Goal: Task Accomplishment & Management: Manage account settings

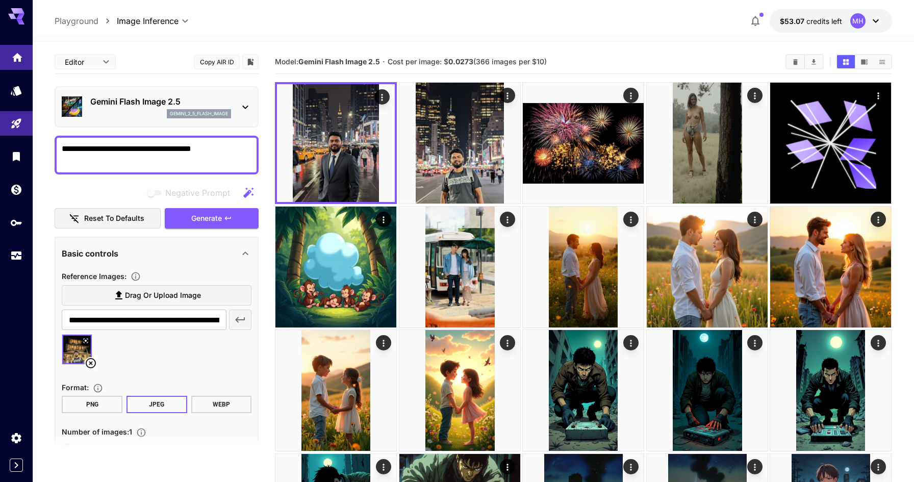
click at [14, 58] on icon "Home" at bounding box center [17, 54] width 10 height 9
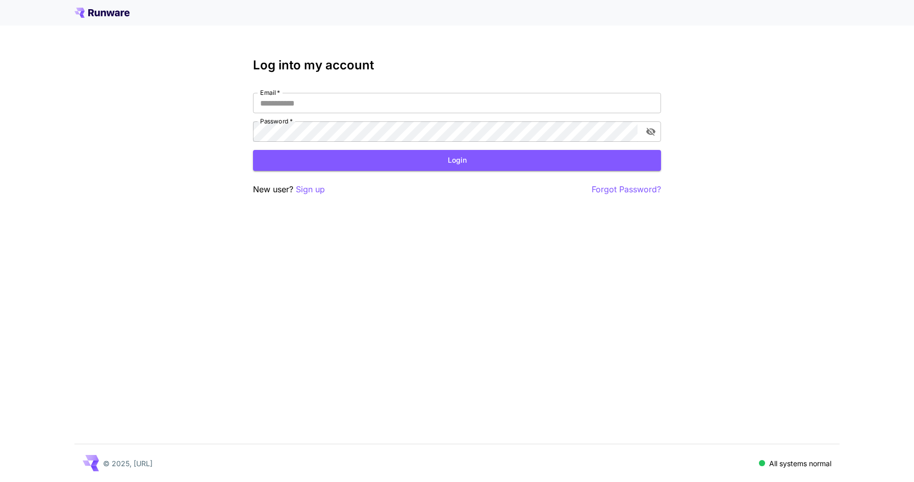
type input "**********"
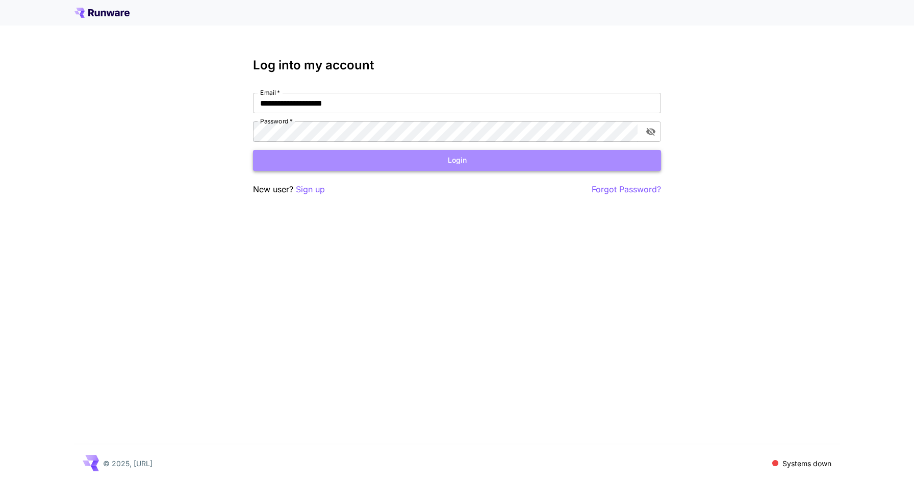
click at [486, 162] on button "Login" at bounding box center [457, 160] width 408 height 21
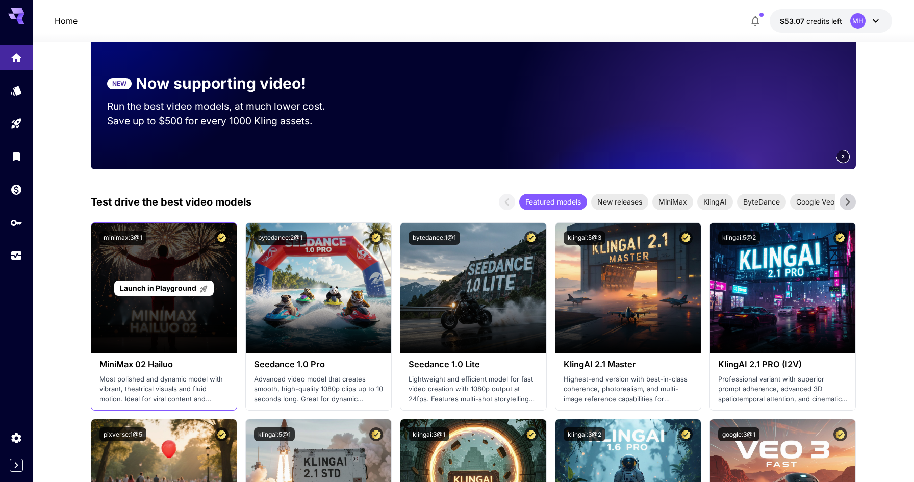
scroll to position [131, 0]
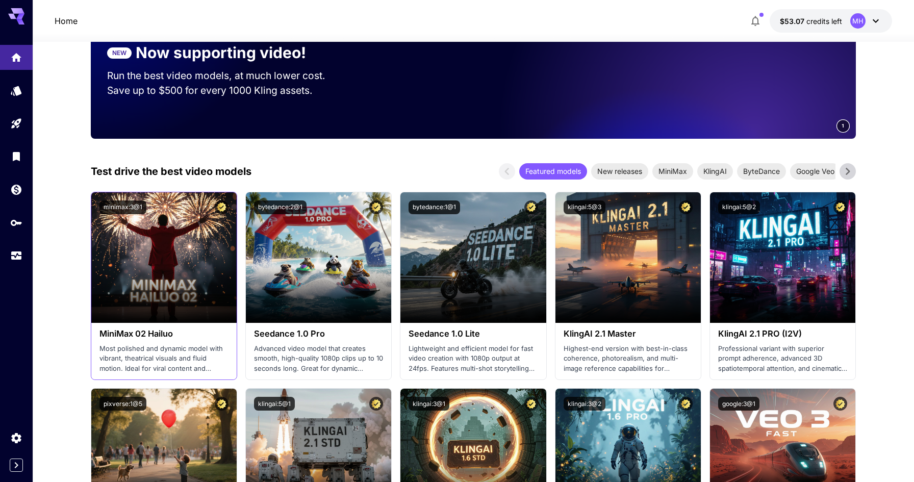
click at [144, 359] on p "Most polished and dynamic model with vibrant, theatrical visuals and fluid moti…" at bounding box center [163, 359] width 129 height 30
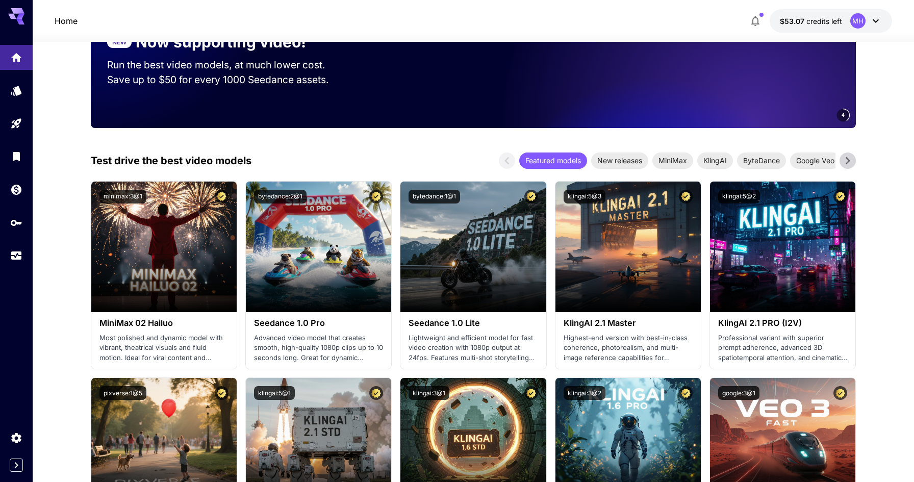
scroll to position [0, 0]
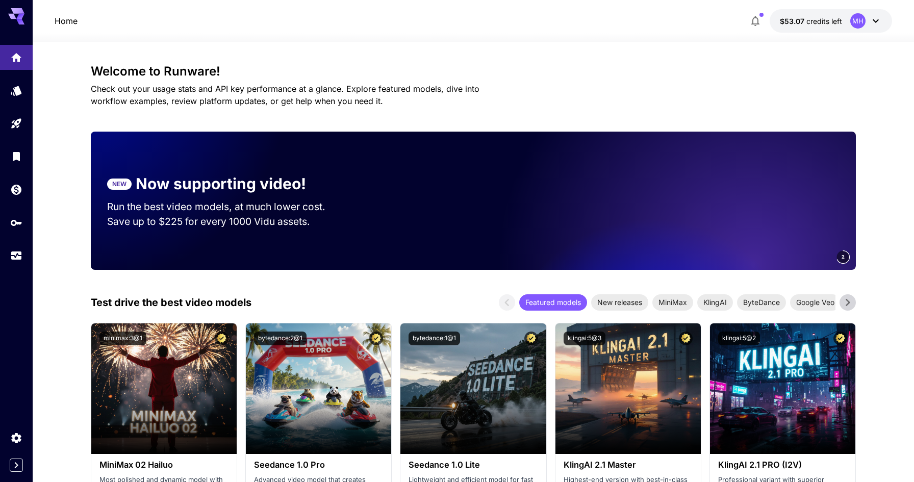
click at [848, 301] on icon at bounding box center [848, 302] width 4 height 7
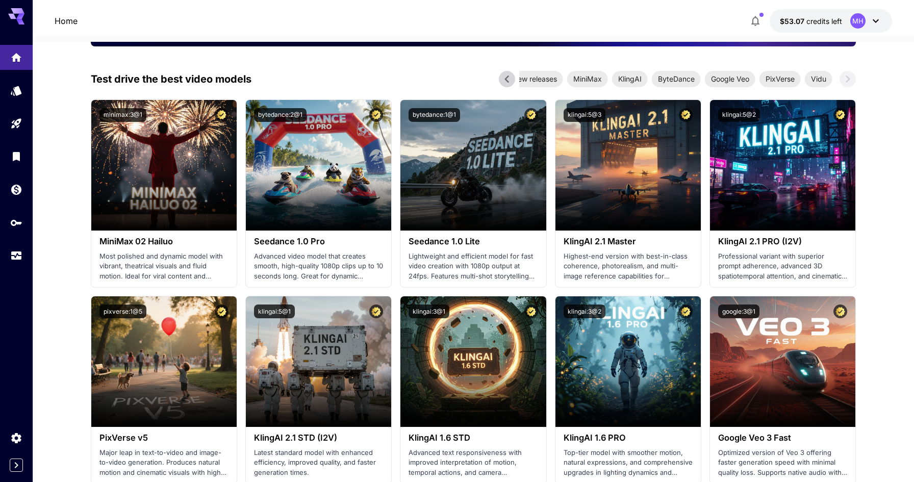
scroll to position [229, 0]
